Goal: Task Accomplishment & Management: Manage account settings

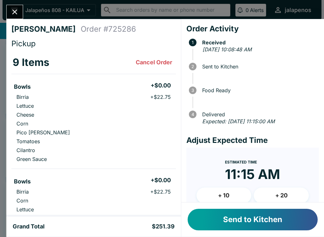
click at [285, 191] on button "+ 20" at bounding box center [281, 196] width 55 height 16
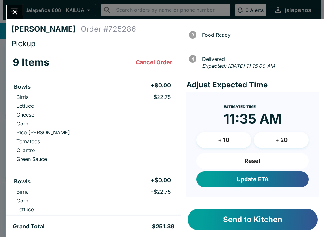
scroll to position [55, 0]
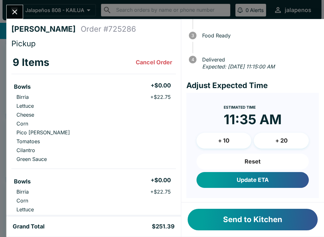
click at [273, 181] on button "Update ETA" at bounding box center [253, 180] width 112 height 16
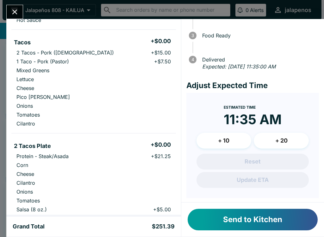
click at [232, 142] on button "+ 10" at bounding box center [224, 141] width 55 height 16
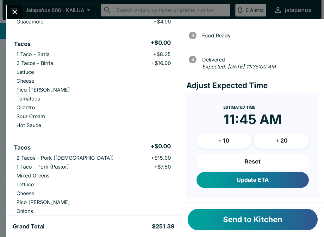
click at [275, 179] on button "Update ETA" at bounding box center [253, 180] width 112 height 16
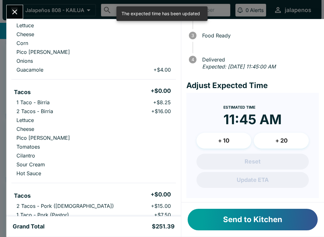
scroll to position [329, 0]
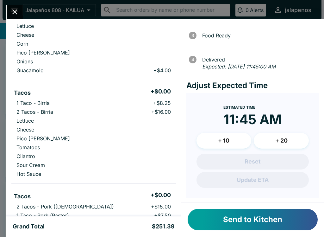
click at [253, 223] on button "Send to Kitchen" at bounding box center [253, 220] width 130 height 22
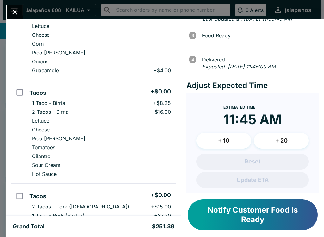
click at [16, 18] on button "Close" at bounding box center [15, 12] width 16 height 14
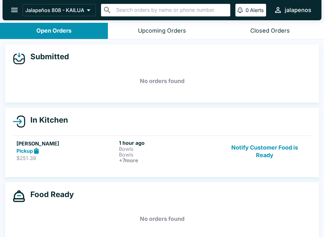
click at [47, 156] on p "$251.39" at bounding box center [66, 158] width 100 height 6
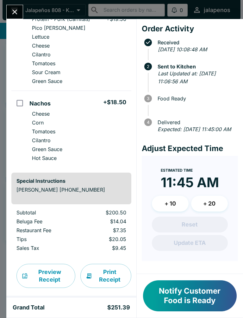
scroll to position [721, 0]
click at [197, 237] on button "Notify Customer Food is Ready" at bounding box center [190, 295] width 94 height 31
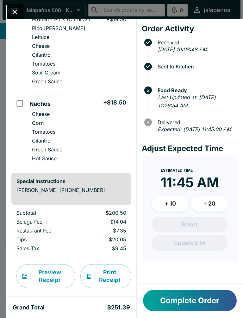
click at [219, 237] on button "Complete Order" at bounding box center [190, 301] width 94 height 22
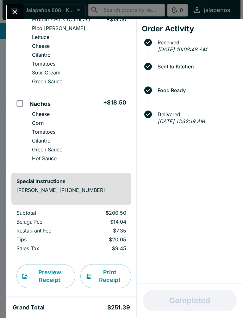
click at [22, 8] on div at bounding box center [14, 12] width 17 height 14
click at [21, 13] on button "Close" at bounding box center [15, 12] width 16 height 14
